Goal: Information Seeking & Learning: Find contact information

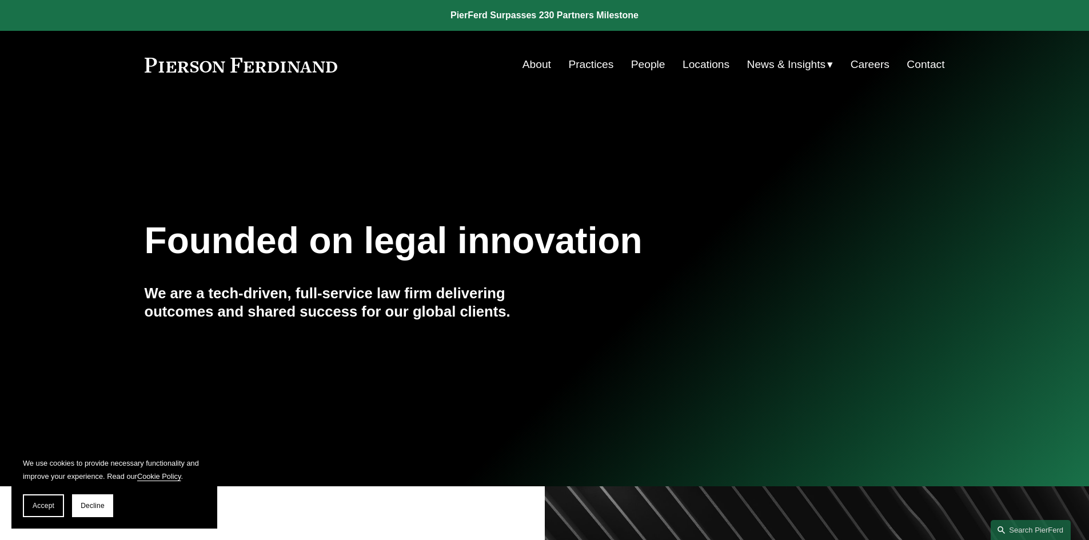
click at [683, 61] on link "Locations" at bounding box center [706, 65] width 47 height 22
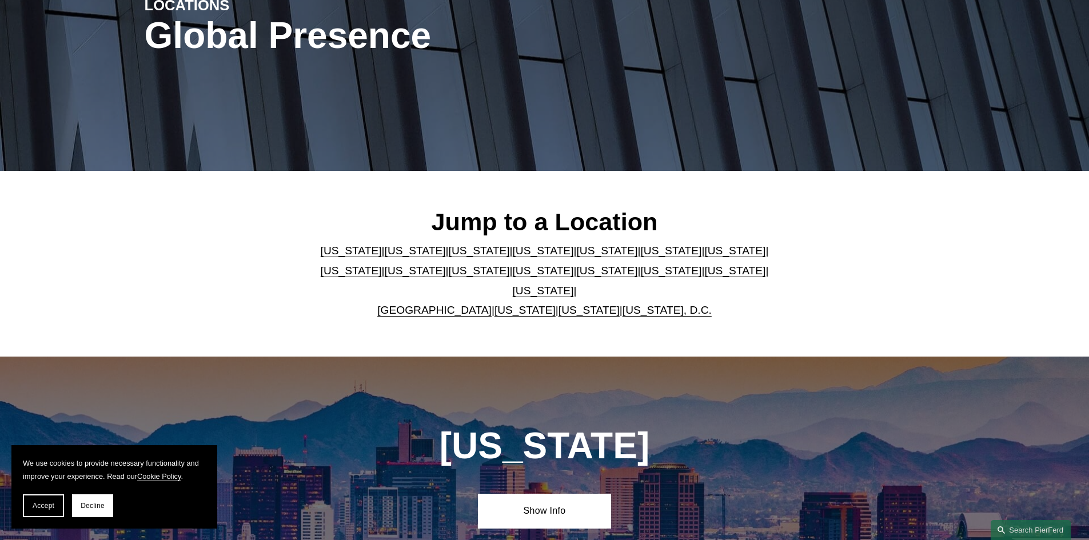
scroll to position [229, 0]
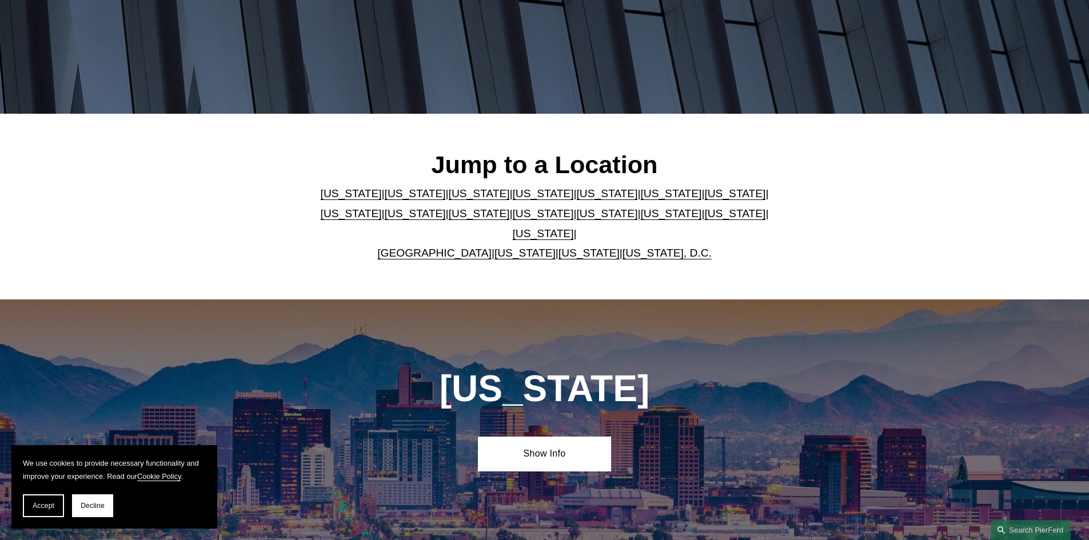
click at [641, 200] on link "[US_STATE]" at bounding box center [671, 194] width 61 height 12
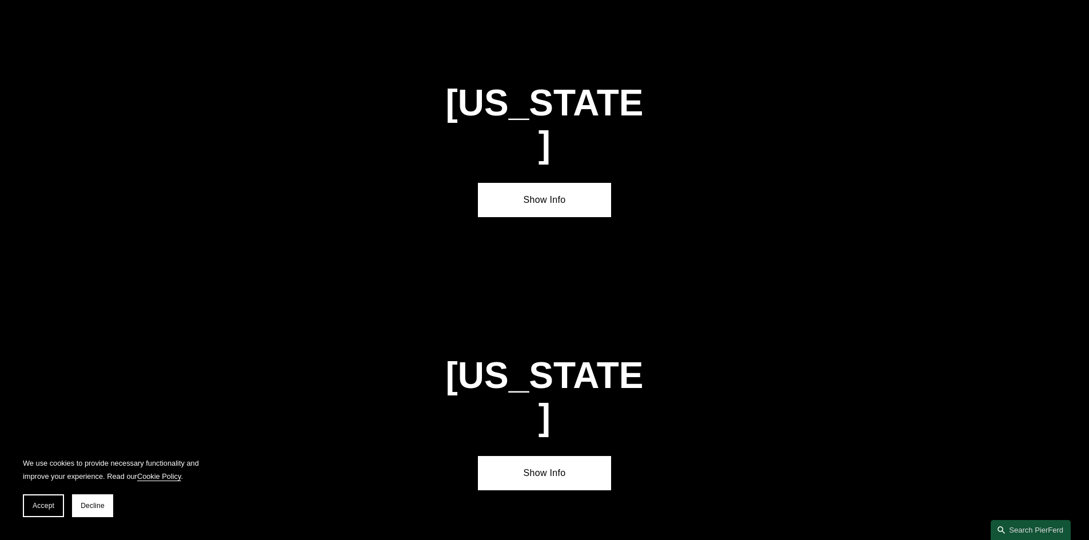
scroll to position [1727, 0]
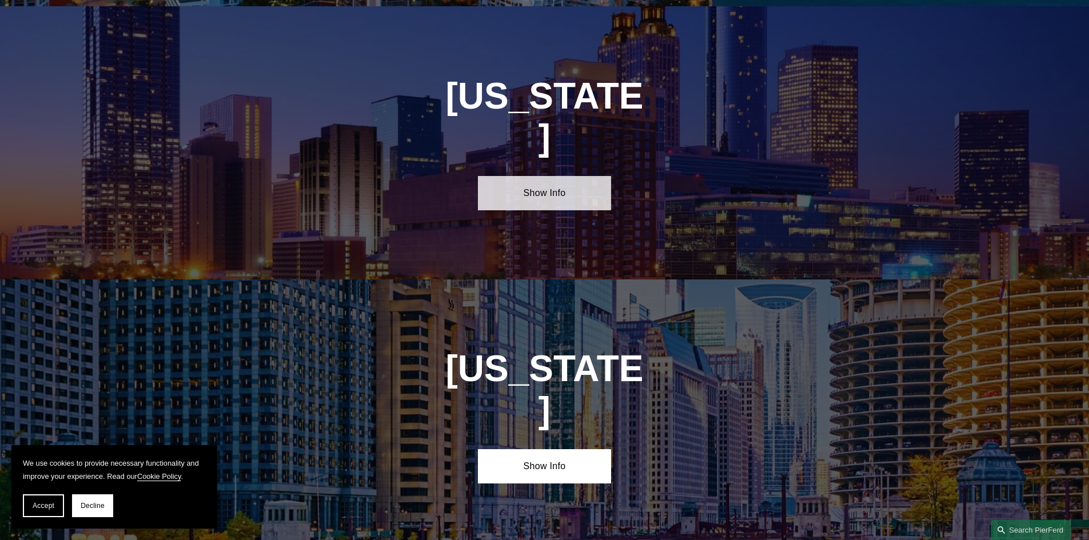
click at [567, 176] on link "Show Info" at bounding box center [544, 193] width 133 height 34
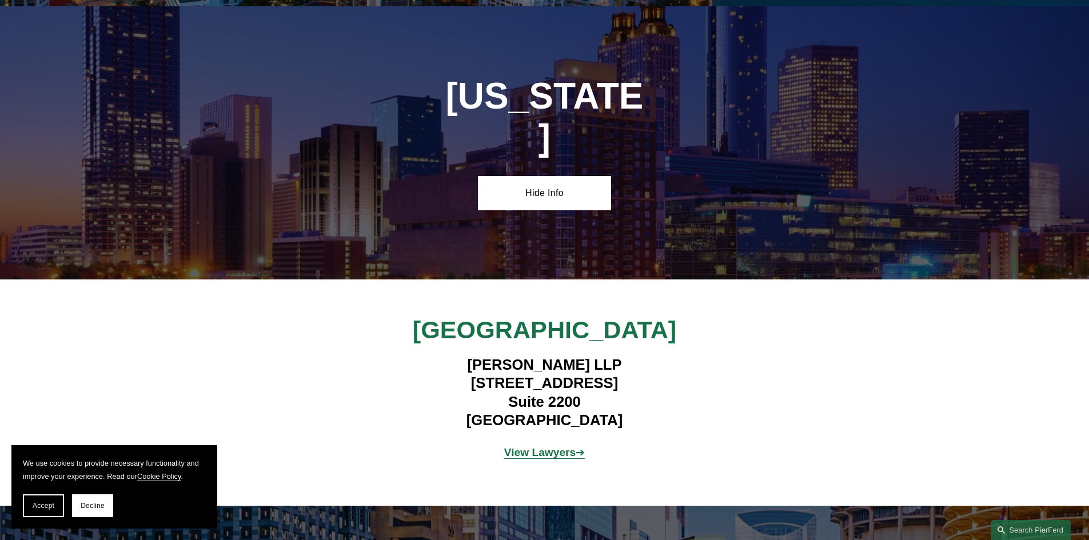
click at [564, 447] on strong "View Lawyers" at bounding box center [540, 453] width 72 height 12
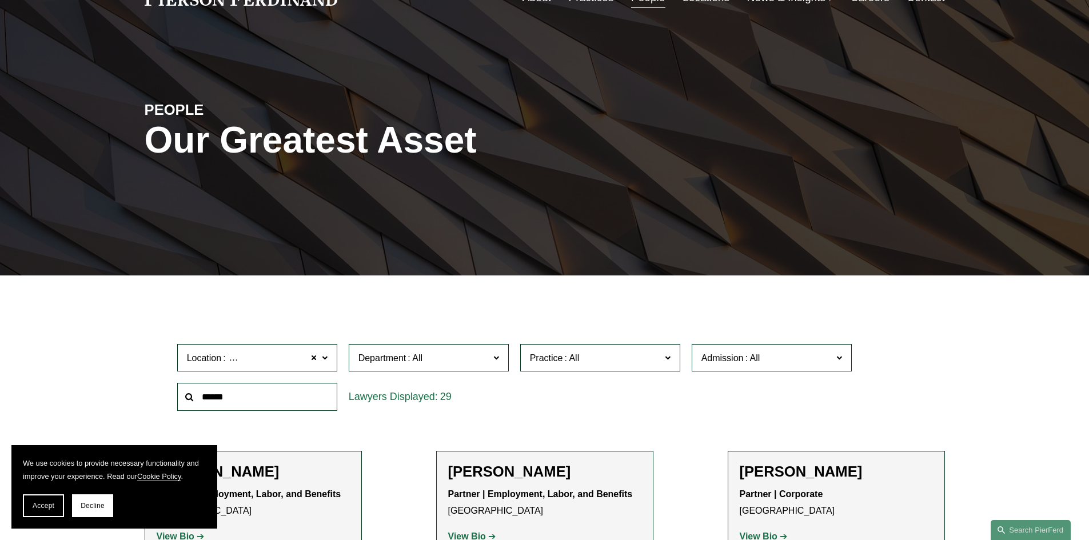
scroll to position [229, 0]
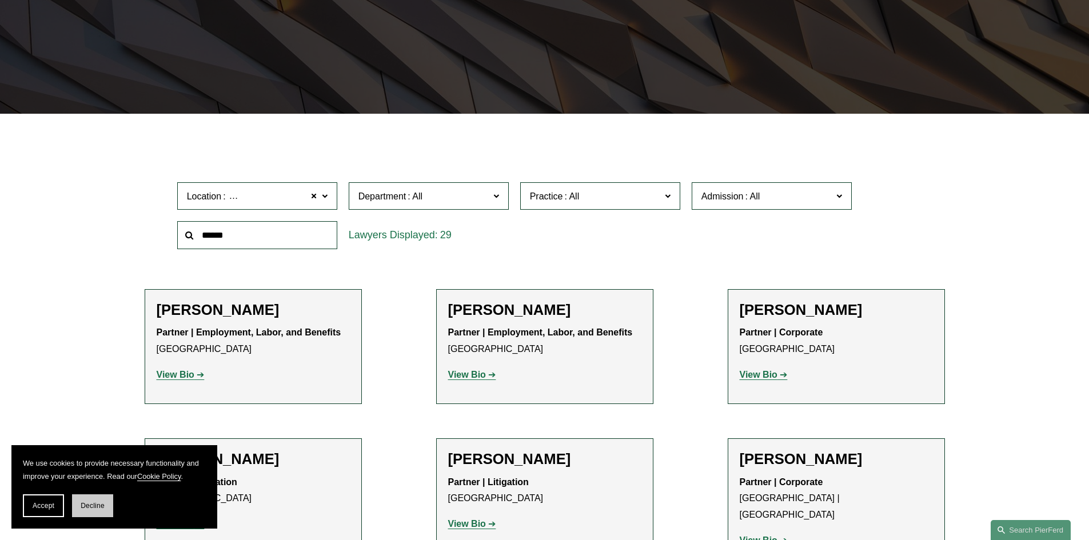
click at [93, 506] on span "Decline" at bounding box center [93, 506] width 24 height 8
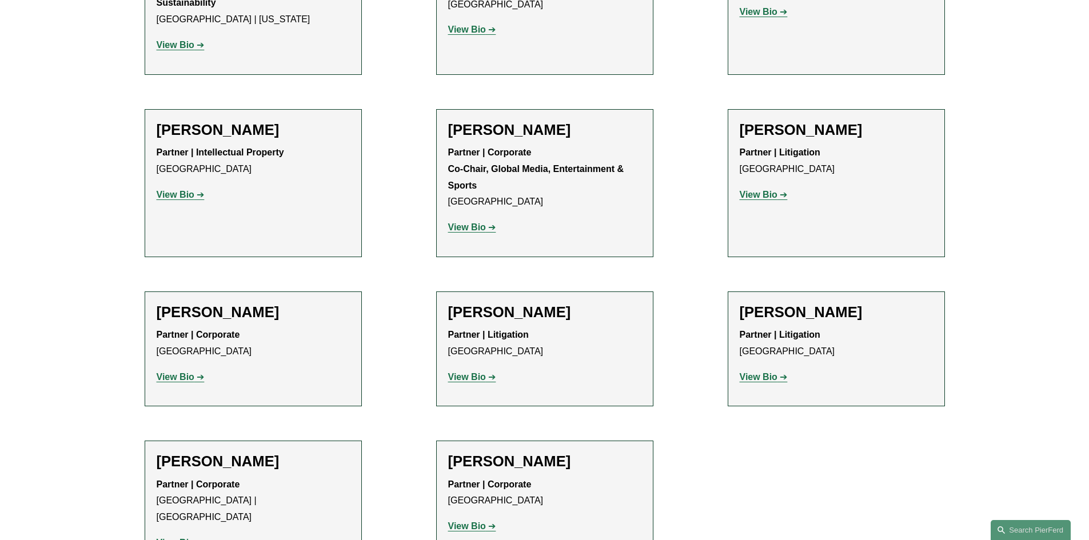
scroll to position [1430, 0]
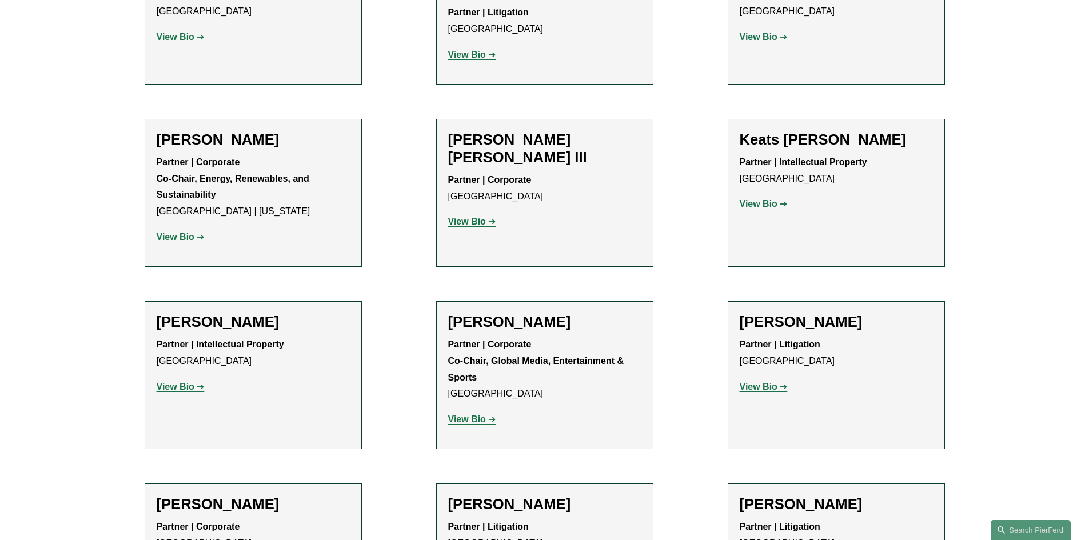
click at [502, 496] on h2 "[PERSON_NAME]" at bounding box center [544, 505] width 193 height 18
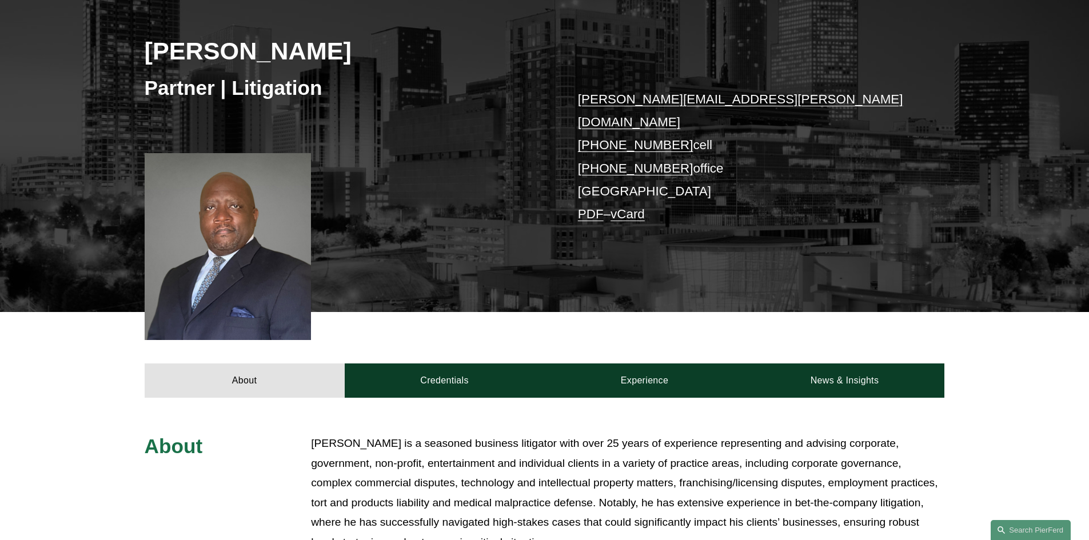
scroll to position [286, 0]
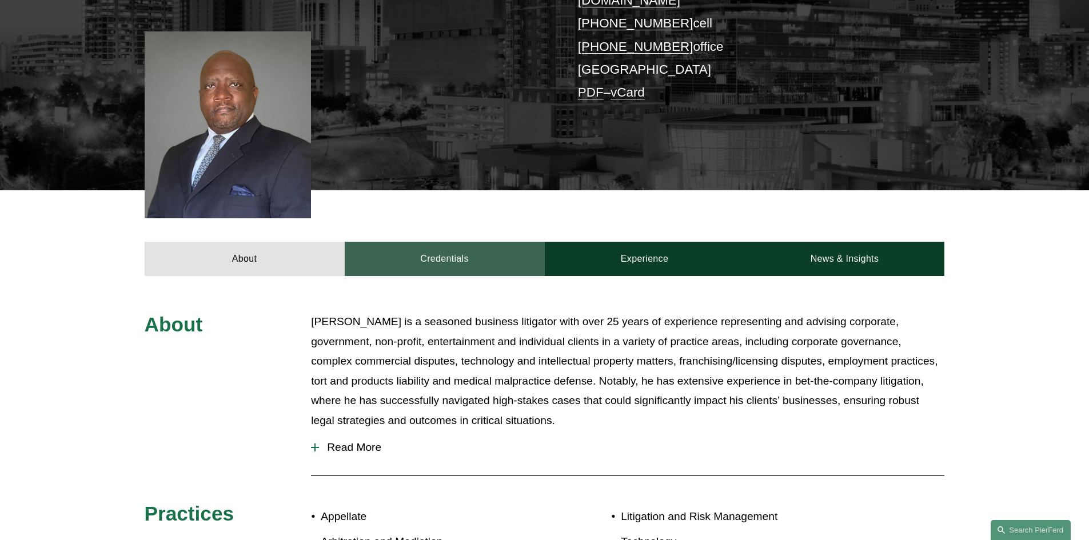
click at [443, 242] on link "Credentials" at bounding box center [445, 259] width 200 height 34
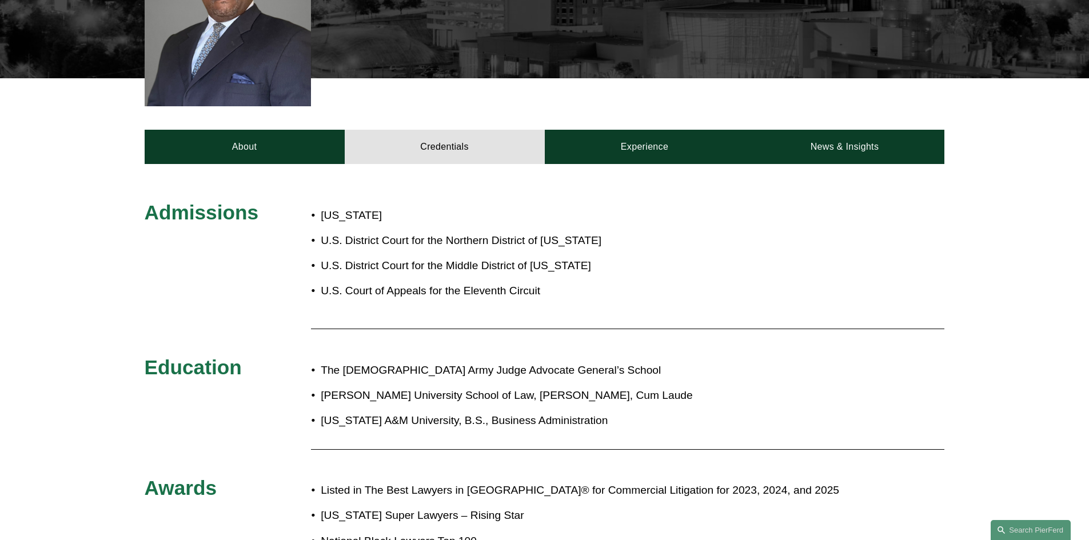
scroll to position [229, 0]
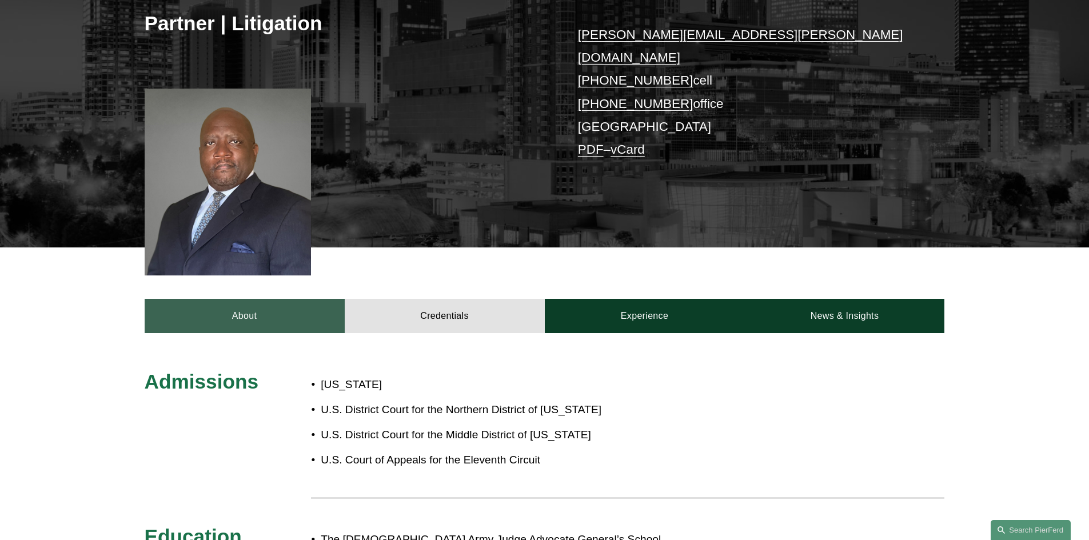
click at [282, 307] on link "About" at bounding box center [245, 316] width 200 height 34
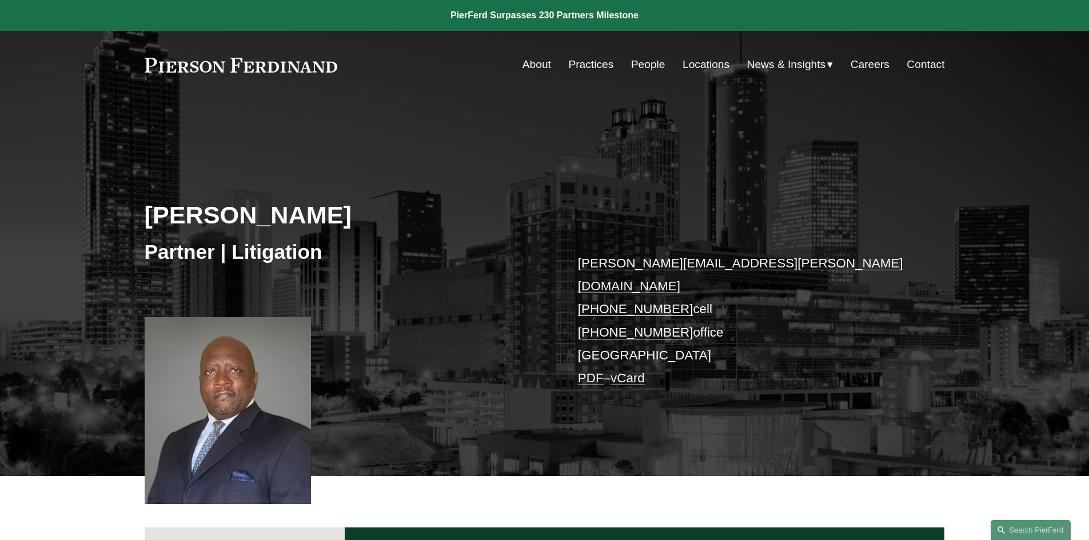
scroll to position [172, 0]
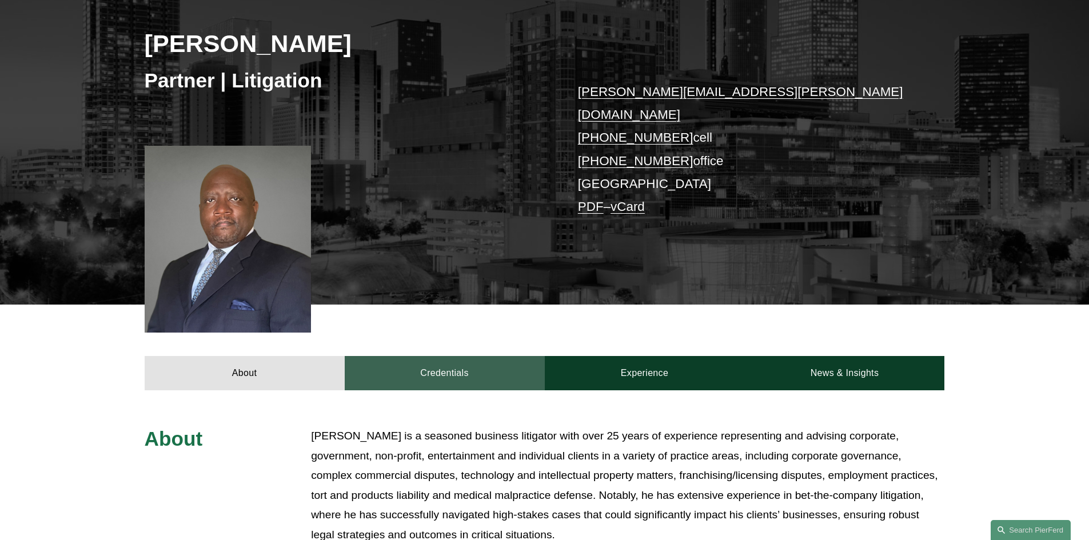
click at [462, 356] on link "Credentials" at bounding box center [445, 373] width 200 height 34
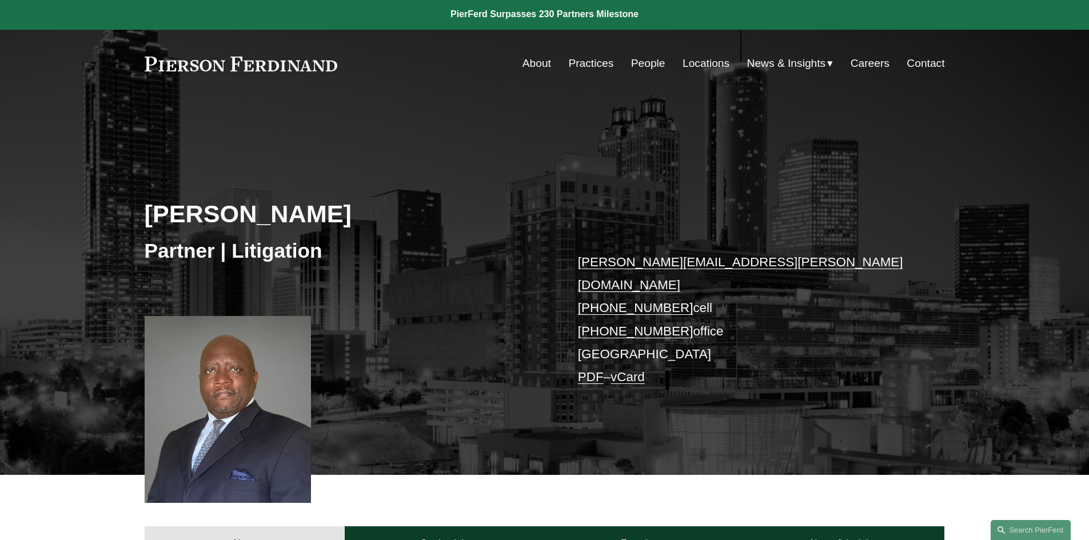
scroll to position [0, 0]
